Goal: Task Accomplishment & Management: Use online tool/utility

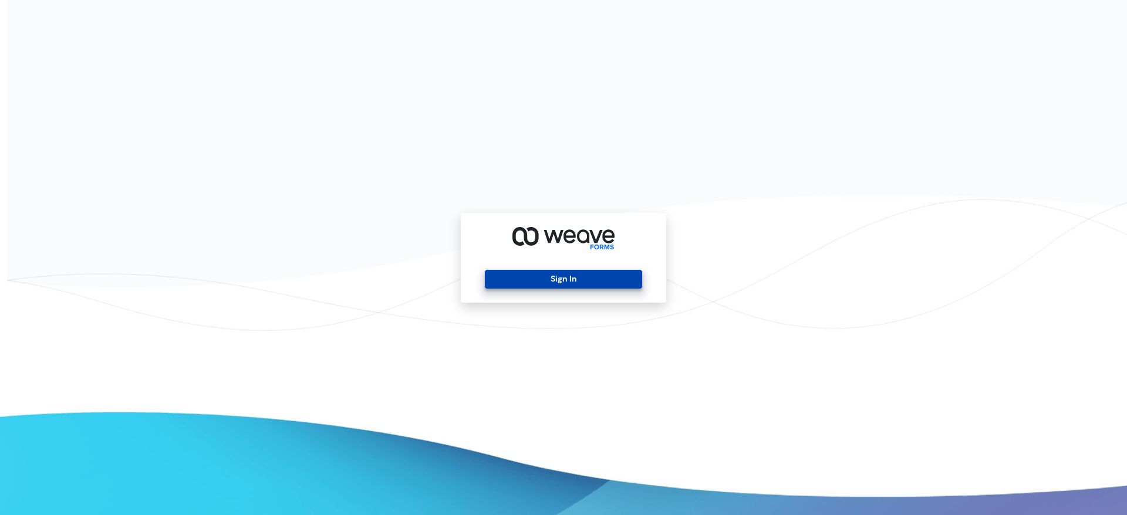
click at [549, 283] on button "Sign In" at bounding box center [563, 279] width 157 height 19
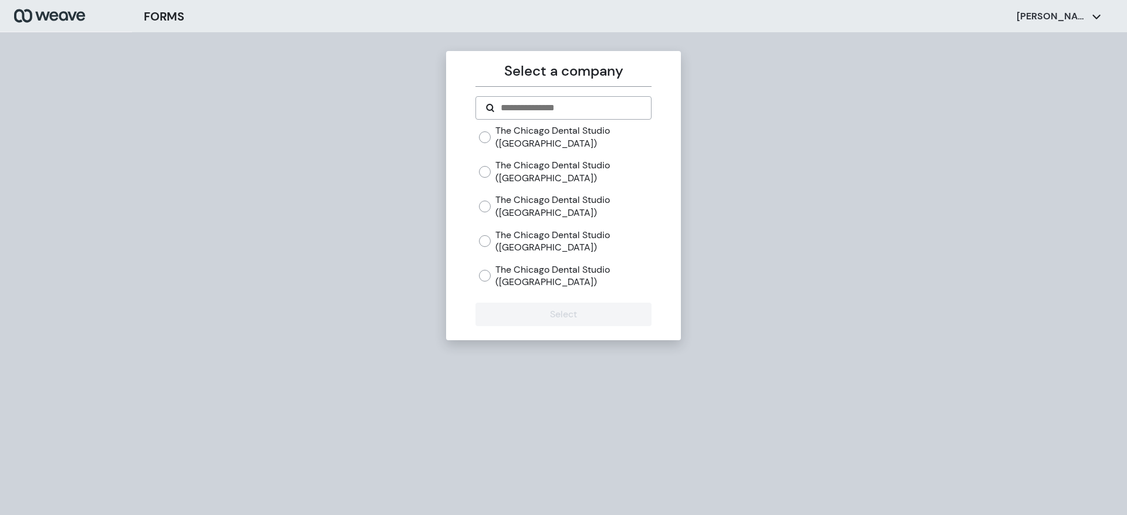
click at [530, 266] on label "The Chicago Dental Studio (Mayfair)" at bounding box center [573, 276] width 156 height 25
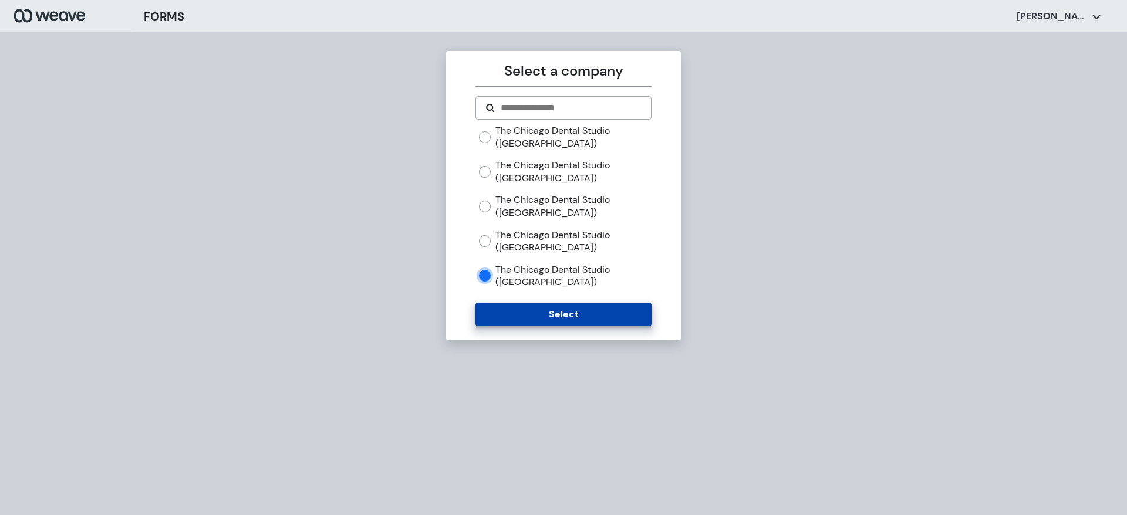
click at [541, 305] on button "Select" at bounding box center [562, 314] width 175 height 23
